Goal: Task Accomplishment & Management: Use online tool/utility

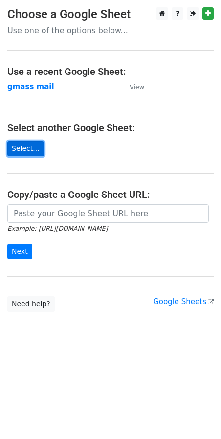
click at [19, 148] on link "Select..." at bounding box center [25, 148] width 37 height 15
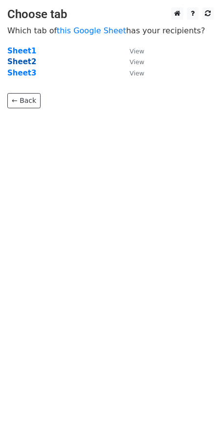
click at [25, 63] on strong "Sheet2" at bounding box center [21, 61] width 29 height 9
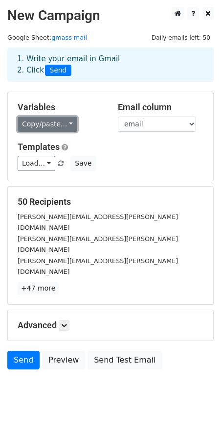
click at [59, 122] on link "Copy/paste..." at bounding box center [48, 124] width 60 height 15
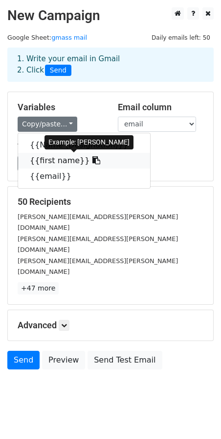
click at [58, 162] on link "{{first name}}" at bounding box center [84, 161] width 132 height 16
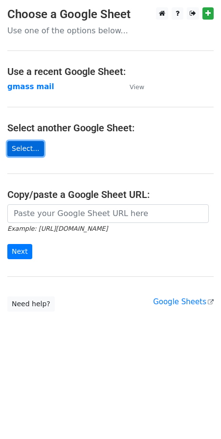
click at [28, 146] on link "Select..." at bounding box center [25, 148] width 37 height 15
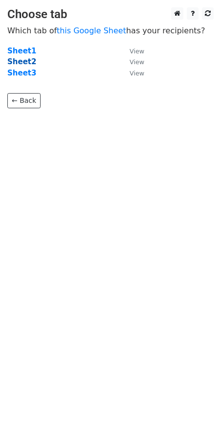
click at [23, 63] on strong "Sheet2" at bounding box center [21, 61] width 29 height 9
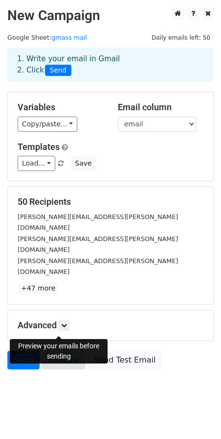
click at [56, 351] on link "Preview" at bounding box center [63, 360] width 43 height 19
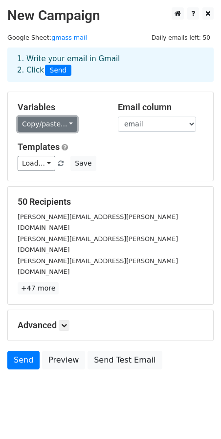
click at [61, 125] on link "Copy/paste..." at bounding box center [48, 124] width 60 height 15
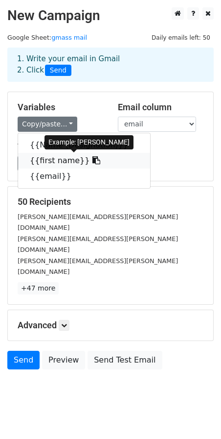
click at [55, 162] on link "{{first name}}" at bounding box center [84, 161] width 132 height 16
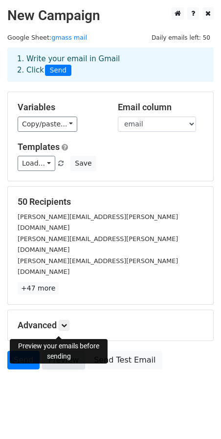
click at [64, 351] on link "Preview" at bounding box center [63, 360] width 43 height 19
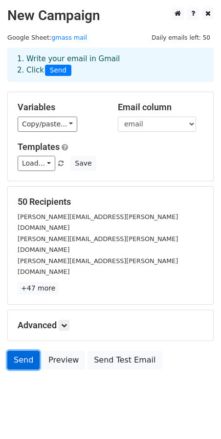
click at [21, 351] on link "Send" at bounding box center [23, 360] width 32 height 19
click at [66, 322] on icon at bounding box center [64, 325] width 6 height 6
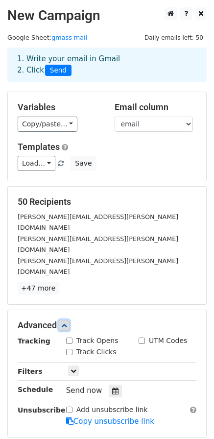
click at [66, 322] on icon at bounding box center [64, 325] width 6 height 6
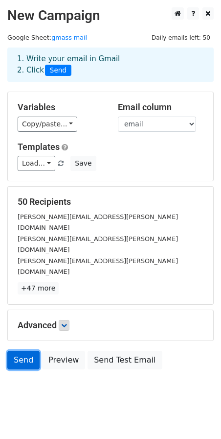
click at [19, 351] on link "Send" at bounding box center [23, 360] width 32 height 19
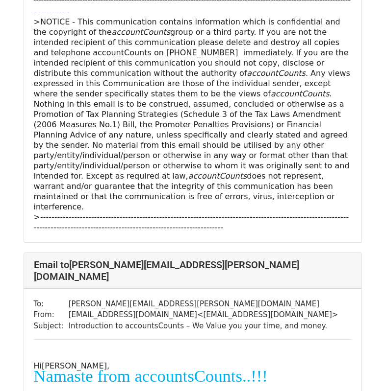
scroll to position [784, 0]
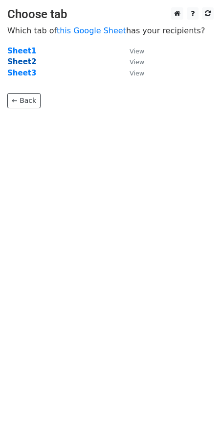
click at [16, 60] on strong "Sheet2" at bounding box center [21, 61] width 29 height 9
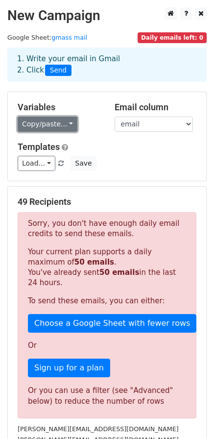
click at [58, 125] on link "Copy/paste..." at bounding box center [48, 124] width 60 height 15
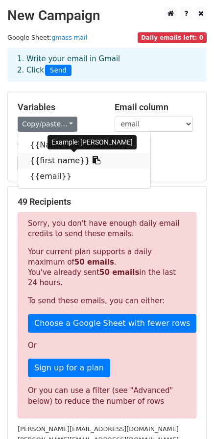
click at [57, 163] on link "{{first name}}" at bounding box center [84, 161] width 132 height 16
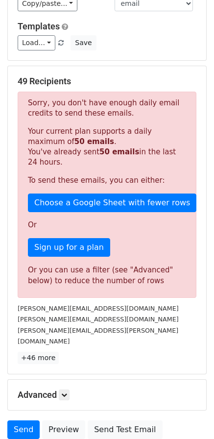
scroll to position [193, 0]
